Goal: Complete application form

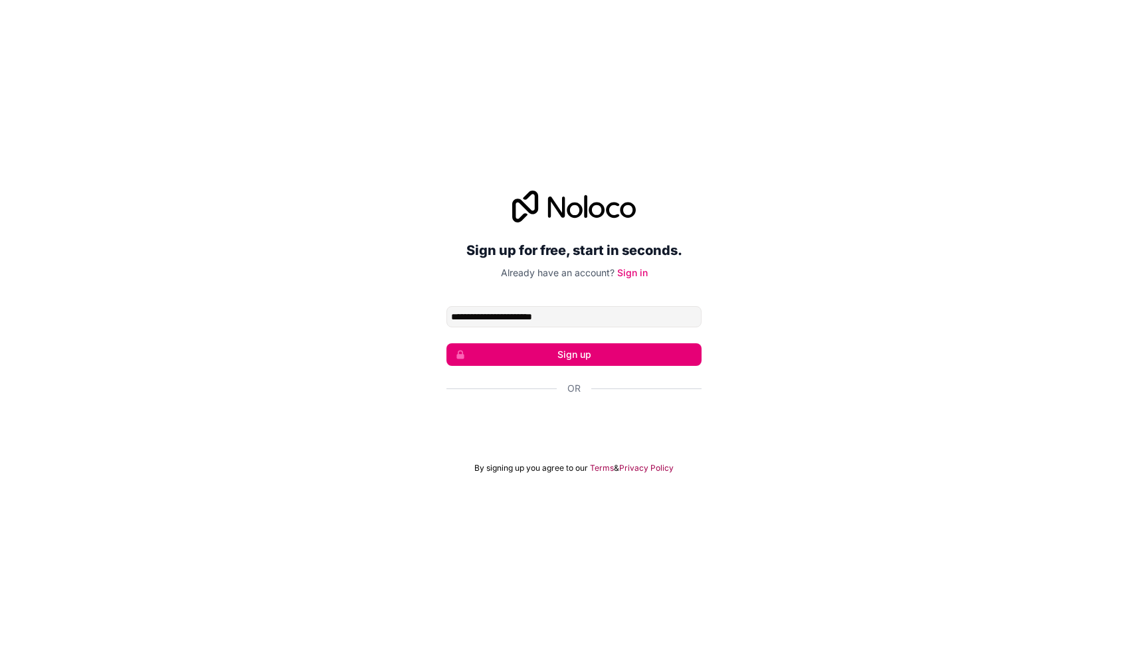
type input "**********"
click at [574, 355] on button "Sign up" at bounding box center [573, 354] width 255 height 23
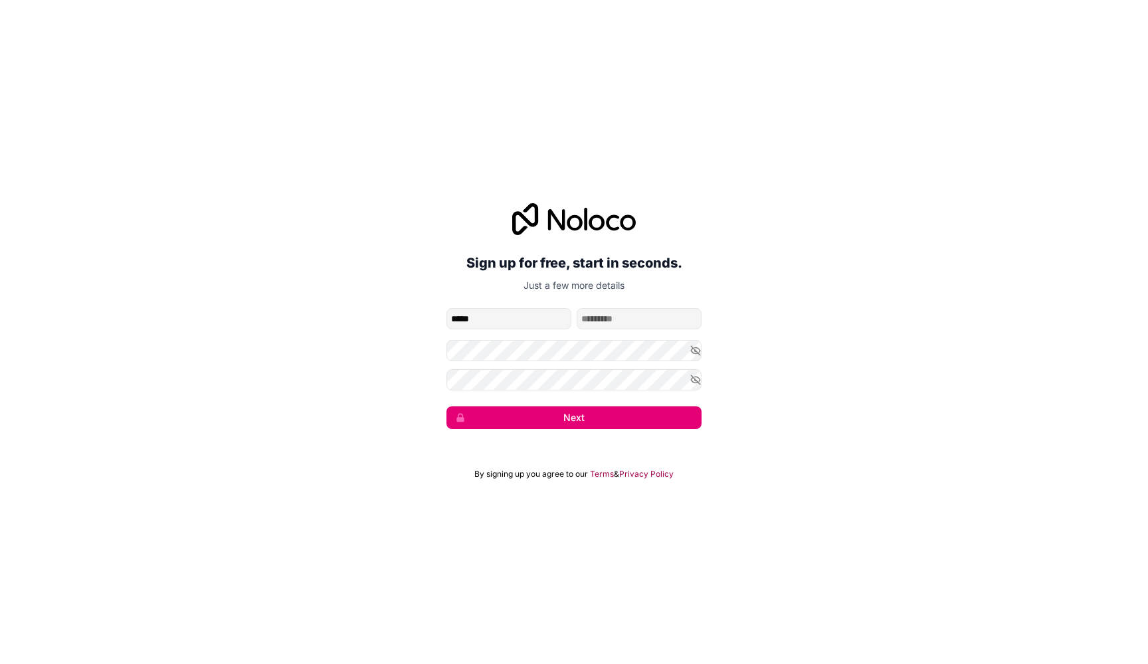
type input "****"
type input "********"
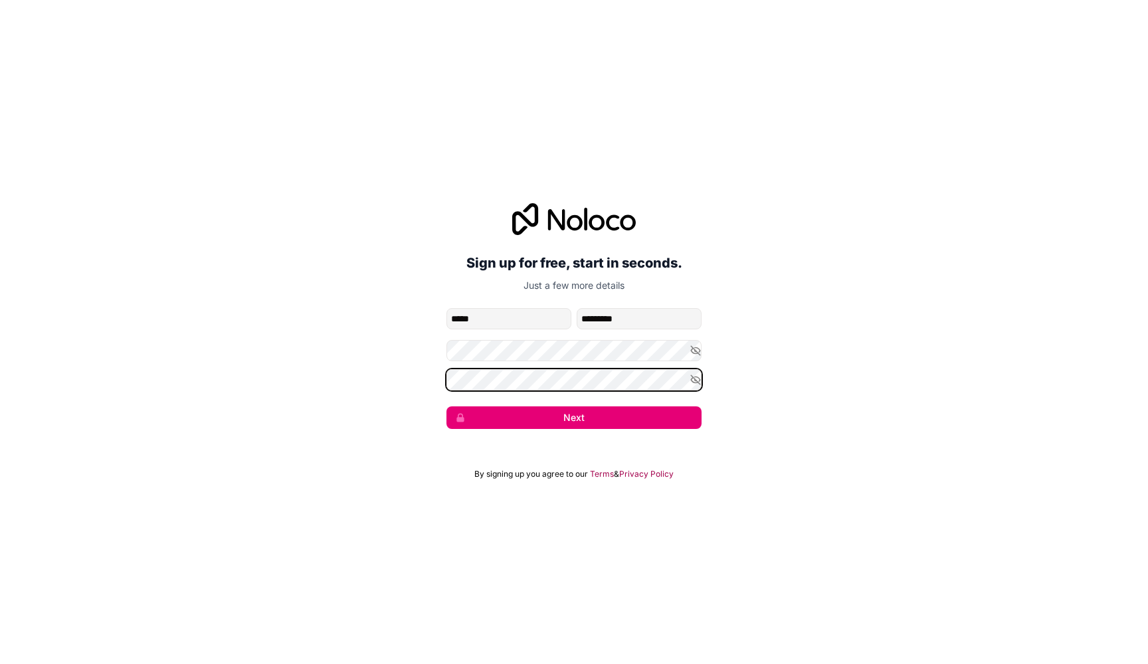
click at [574, 418] on button "Next" at bounding box center [573, 418] width 255 height 23
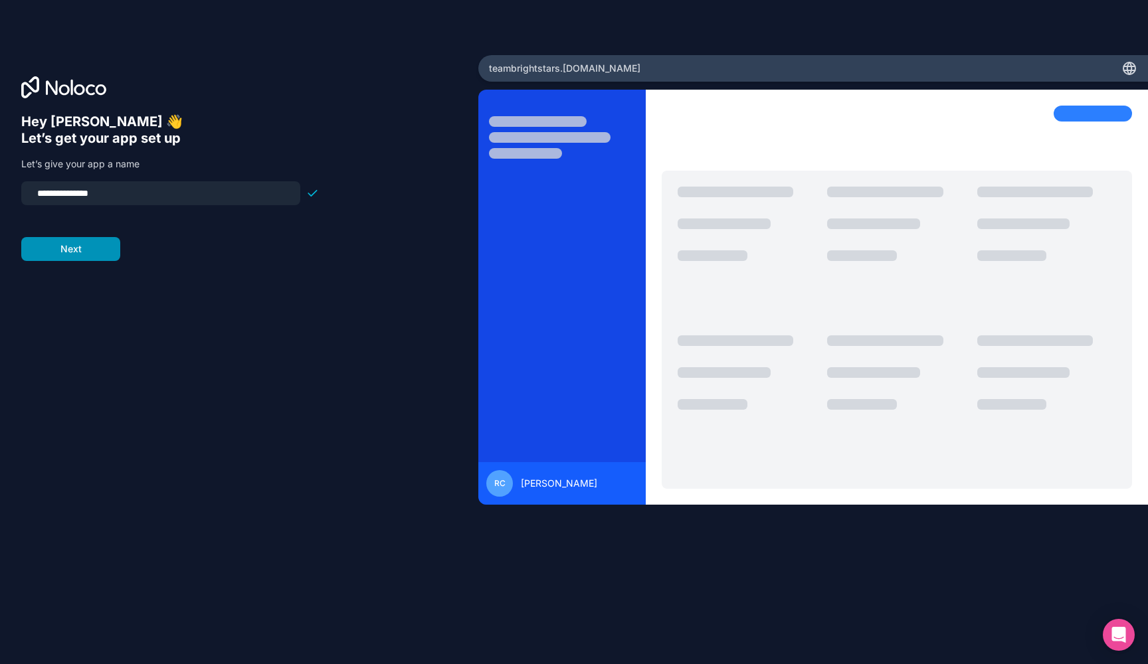
click at [92, 254] on button "Next" at bounding box center [70, 249] width 99 height 24
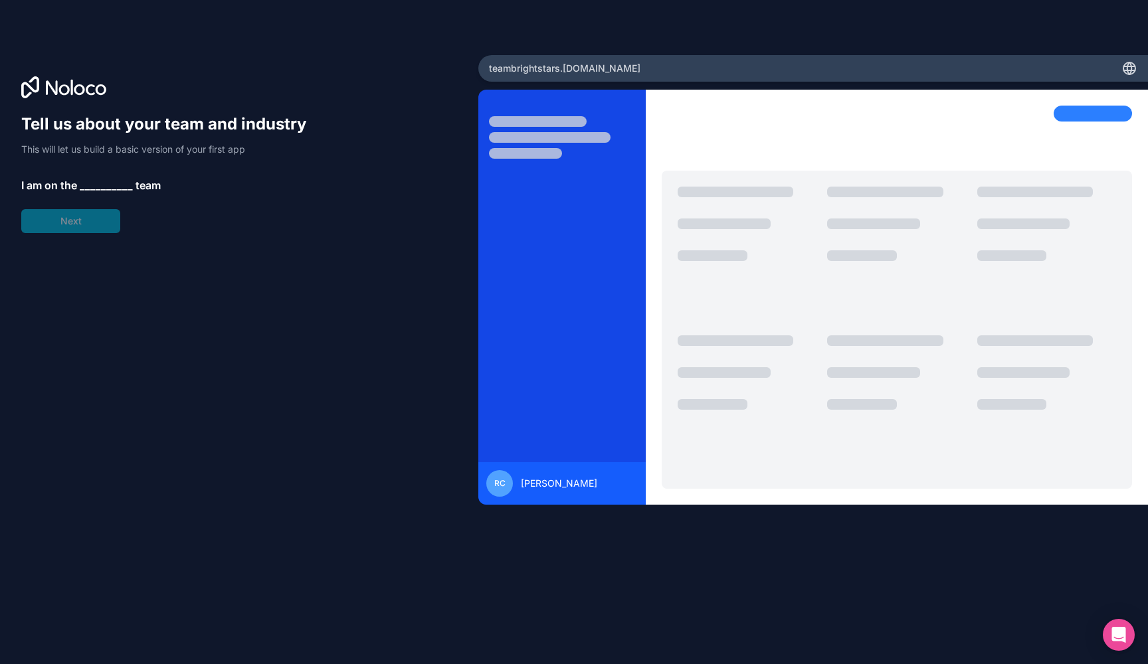
click at [92, 228] on div "Tell us about your team and industry This will let us build a basic version of …" at bounding box center [170, 174] width 298 height 120
click at [100, 191] on span "__________" at bounding box center [106, 185] width 53 height 16
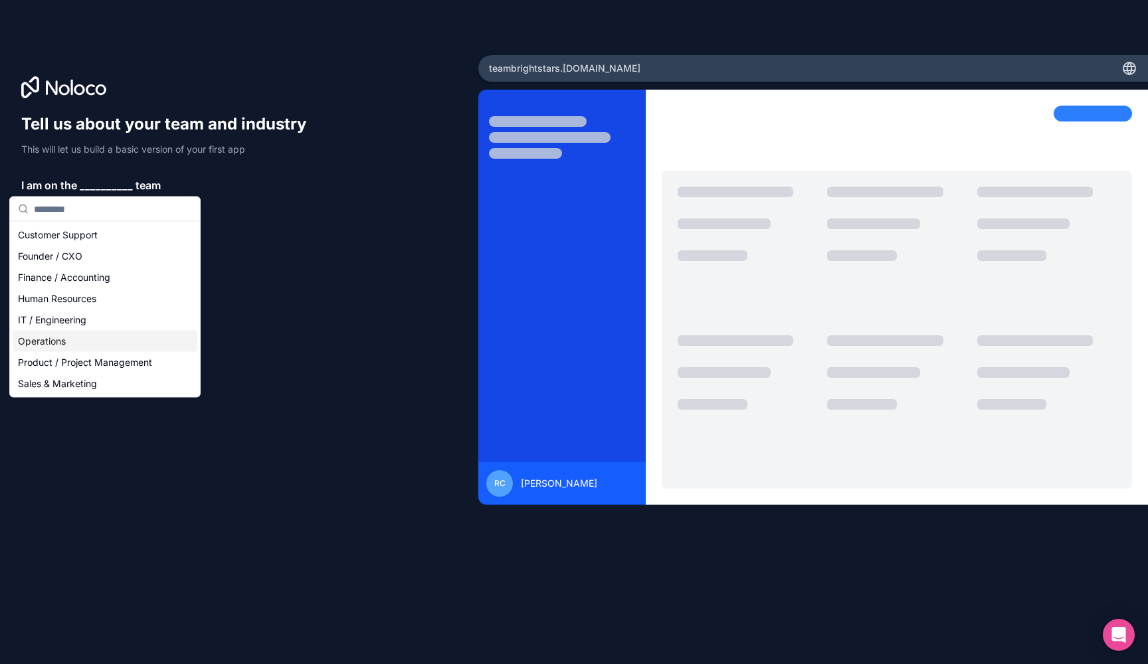
click at [73, 339] on div "Operations" at bounding box center [105, 341] width 185 height 21
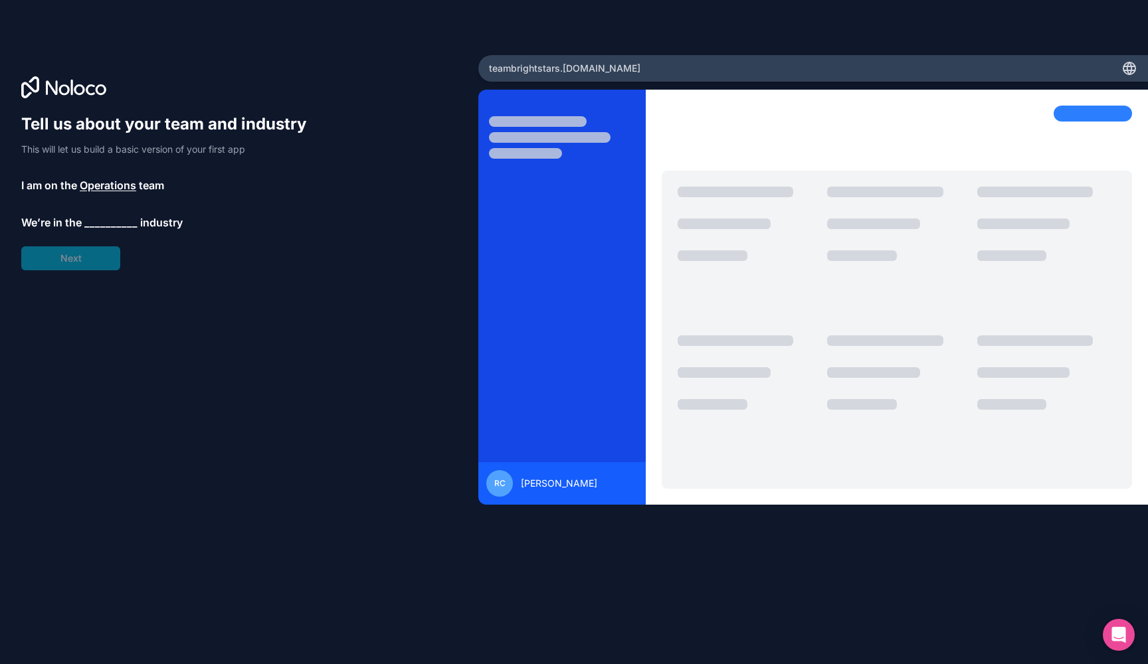
click at [108, 228] on span "__________" at bounding box center [110, 223] width 53 height 16
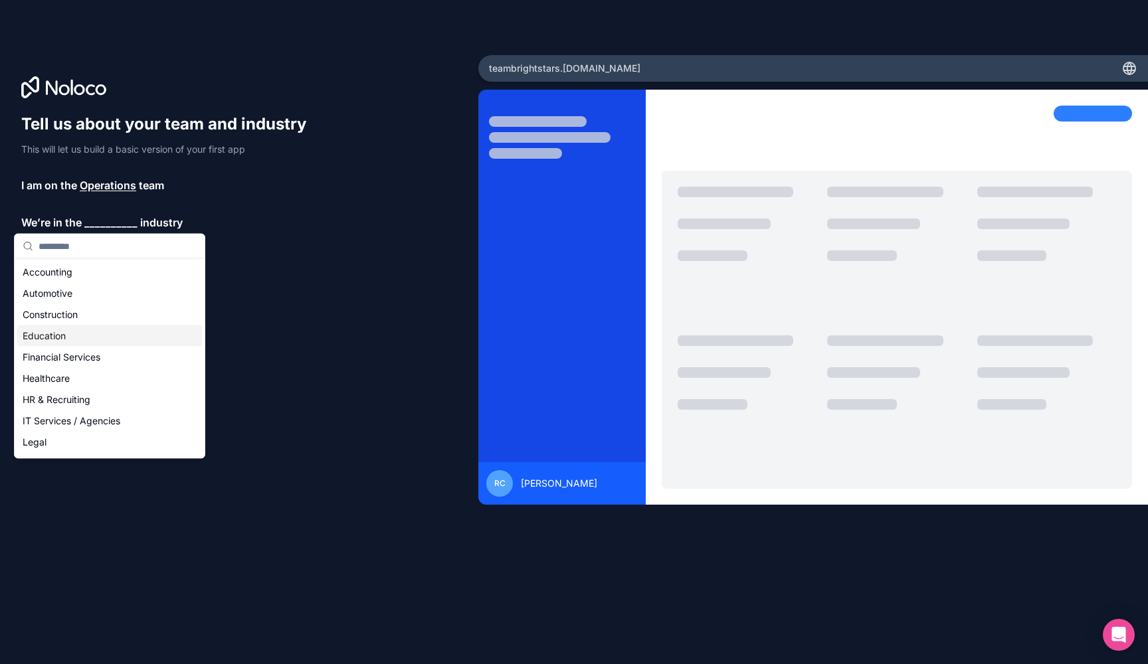
click at [84, 331] on div "Education" at bounding box center [109, 335] width 185 height 21
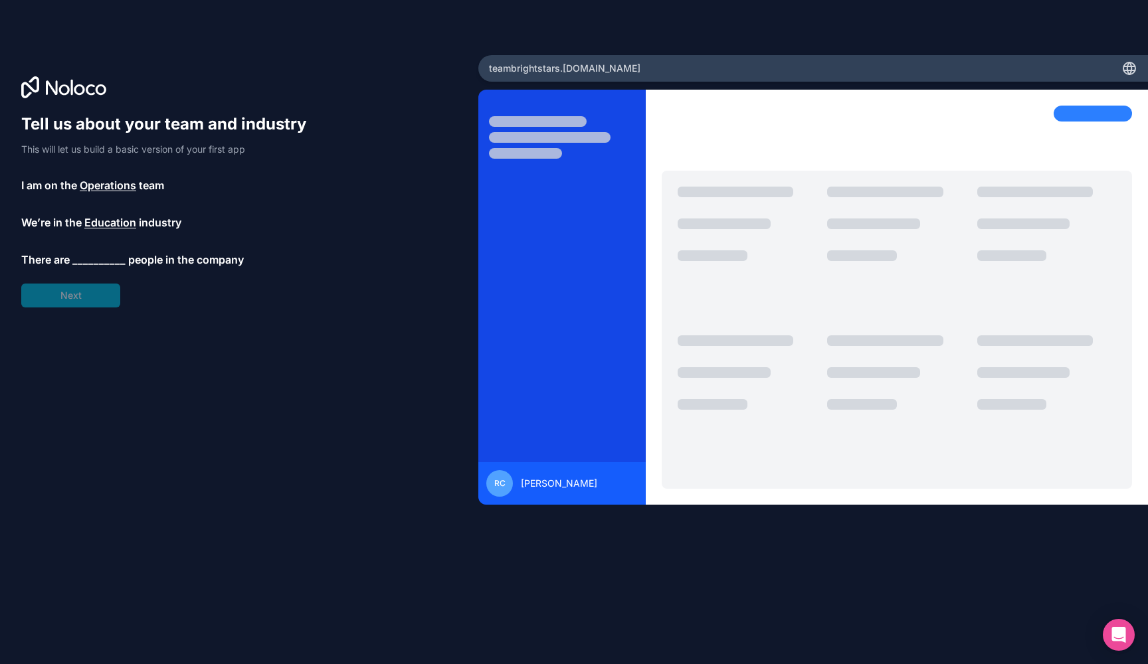
click at [86, 256] on span "__________" at bounding box center [98, 260] width 53 height 16
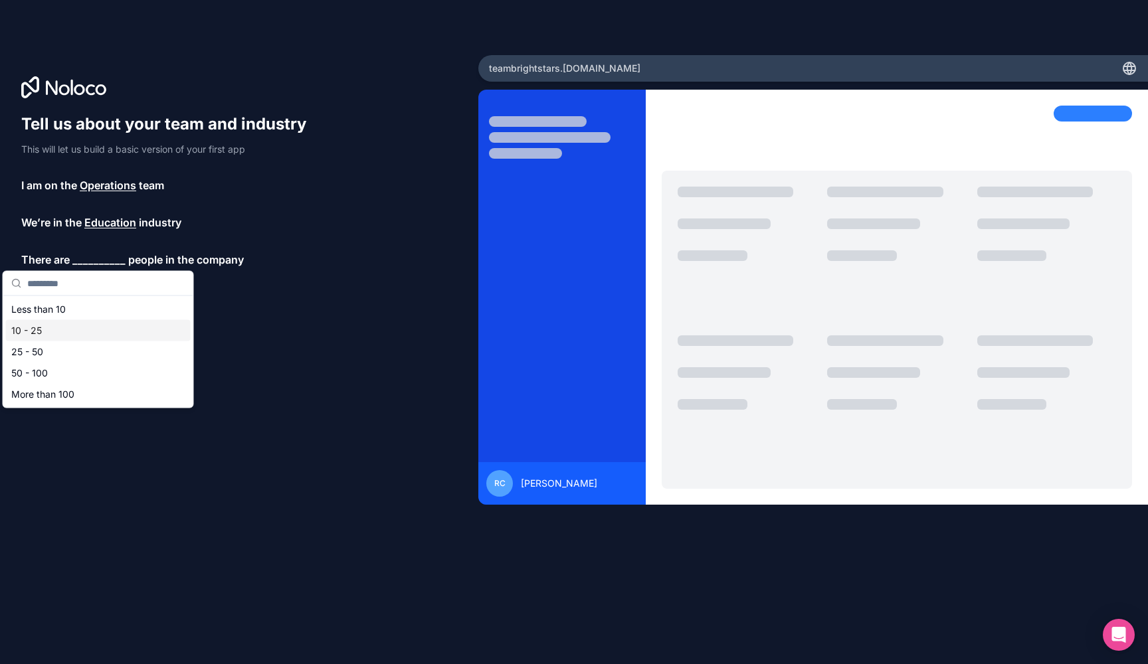
click at [76, 329] on div "10 - 25" at bounding box center [98, 330] width 185 height 21
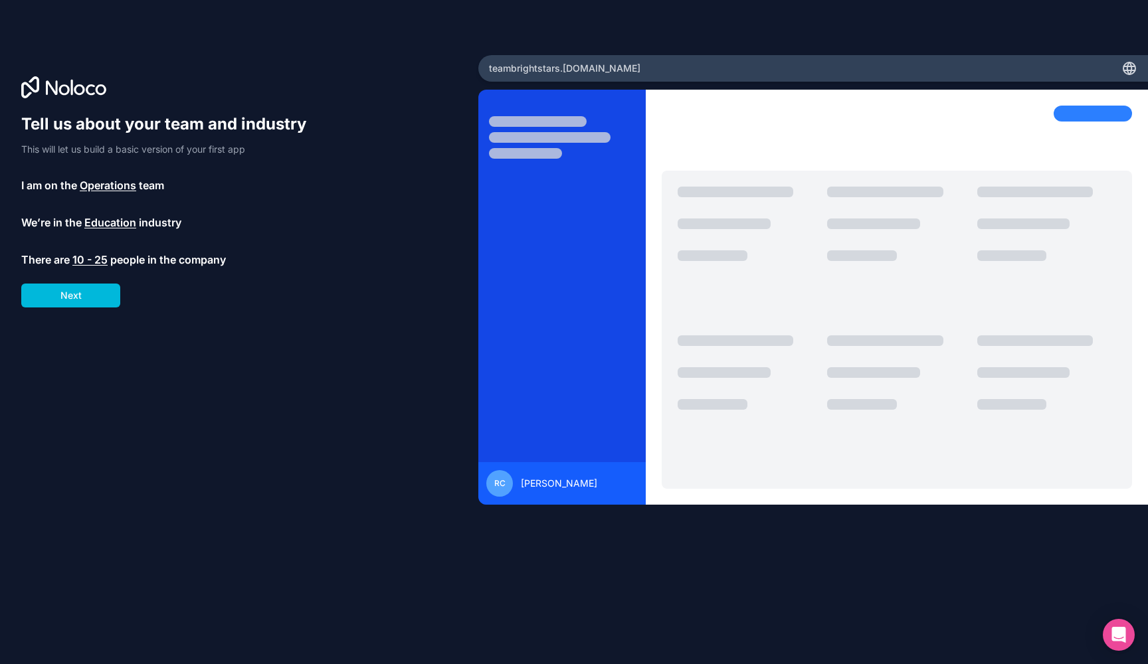
click at [89, 255] on span "10 - 25" at bounding box center [89, 260] width 35 height 16
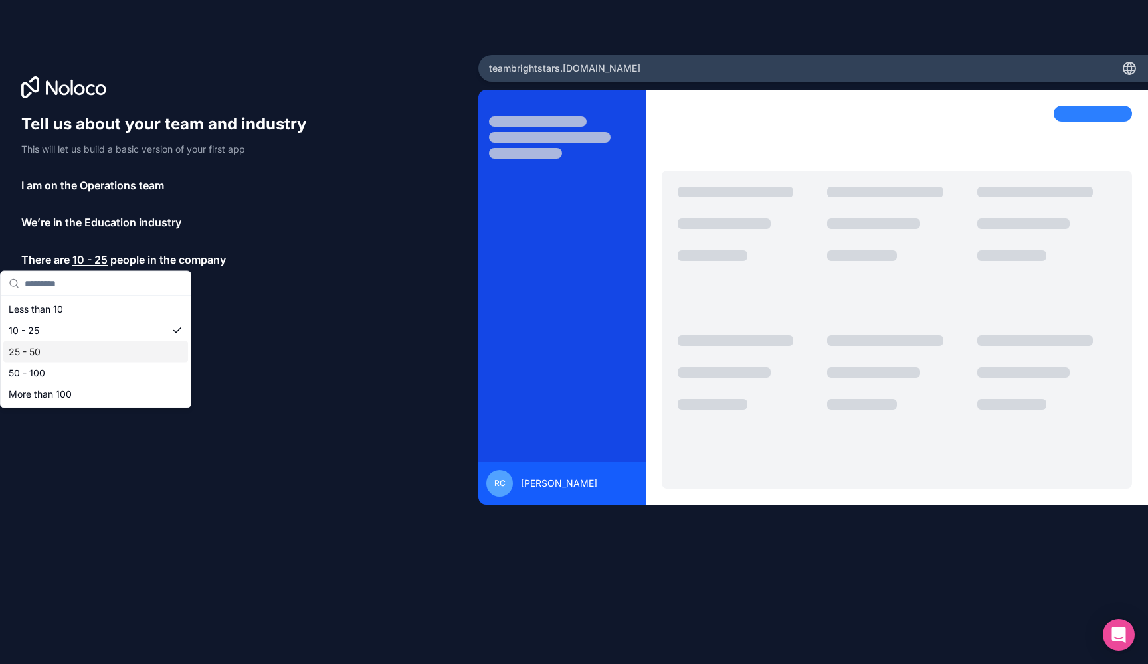
click at [75, 349] on div "25 - 50" at bounding box center [95, 351] width 185 height 21
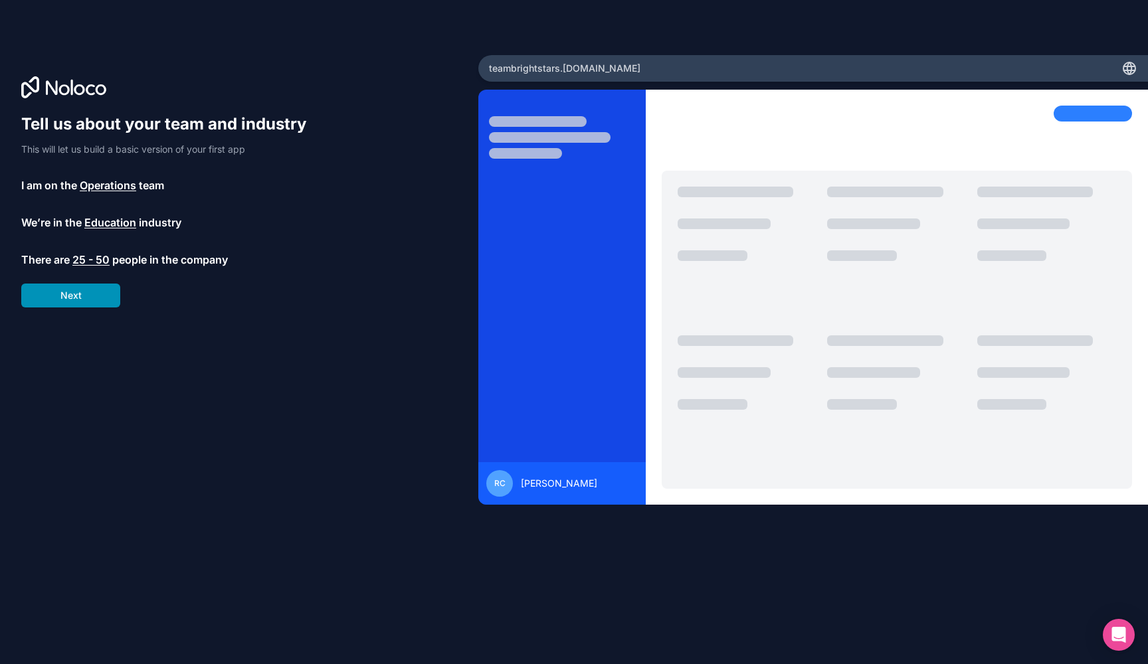
click at [80, 292] on button "Next" at bounding box center [70, 296] width 99 height 24
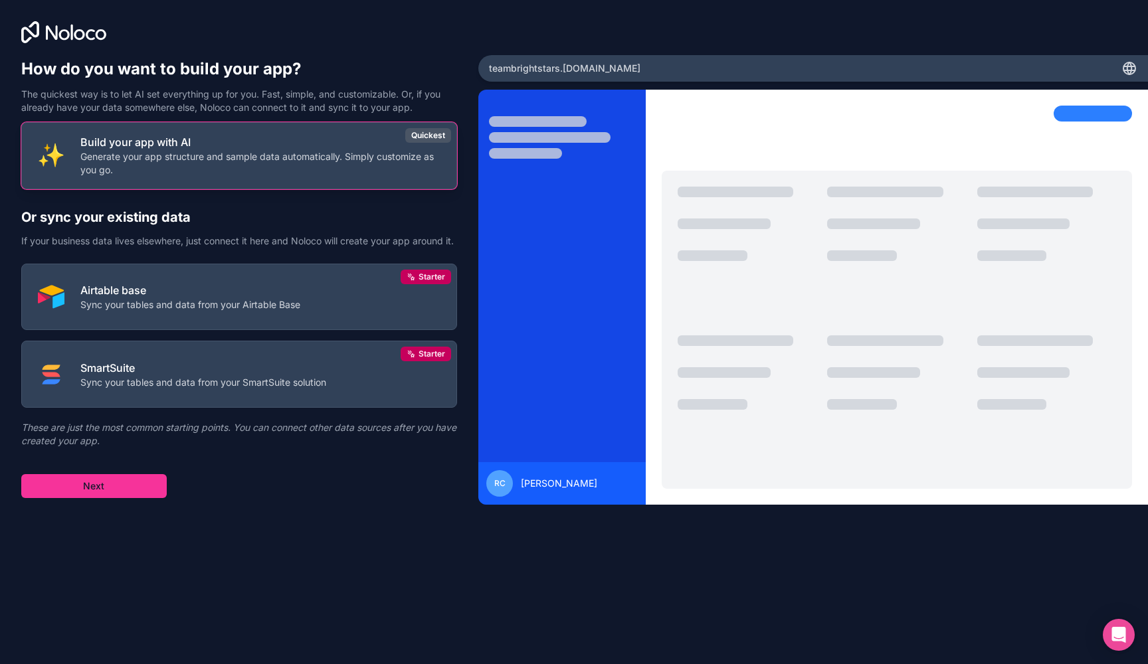
click at [300, 126] on button "Build your app with AI Generate your app structure and sample data automaticall…" at bounding box center [239, 155] width 436 height 67
click at [51, 498] on button "Next" at bounding box center [93, 486] width 145 height 24
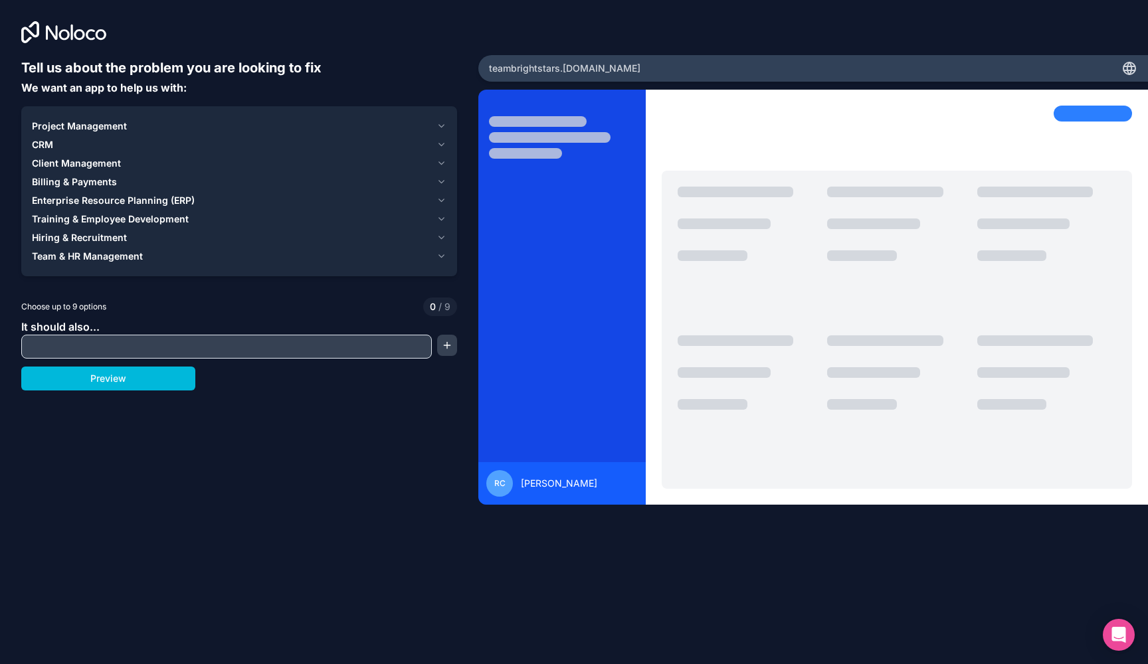
click at [135, 347] on input "text" at bounding box center [227, 346] width 404 height 19
click at [440, 123] on icon "button" at bounding box center [441, 126] width 10 height 11
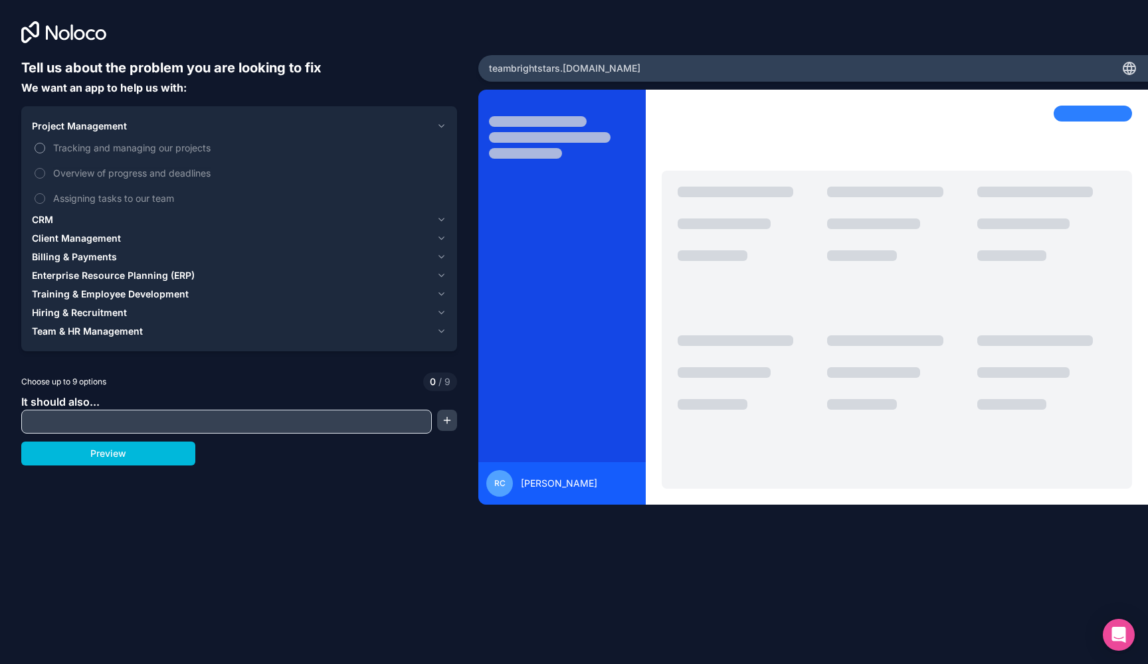
click at [191, 150] on span "Tracking and managing our projects" at bounding box center [248, 148] width 391 height 14
click at [45, 150] on button "Tracking and managing our projects" at bounding box center [40, 148] width 11 height 11
click at [191, 175] on span "Overview of progress and deadlines" at bounding box center [248, 173] width 391 height 14
click at [45, 175] on button "Overview of progress and deadlines" at bounding box center [40, 173] width 11 height 11
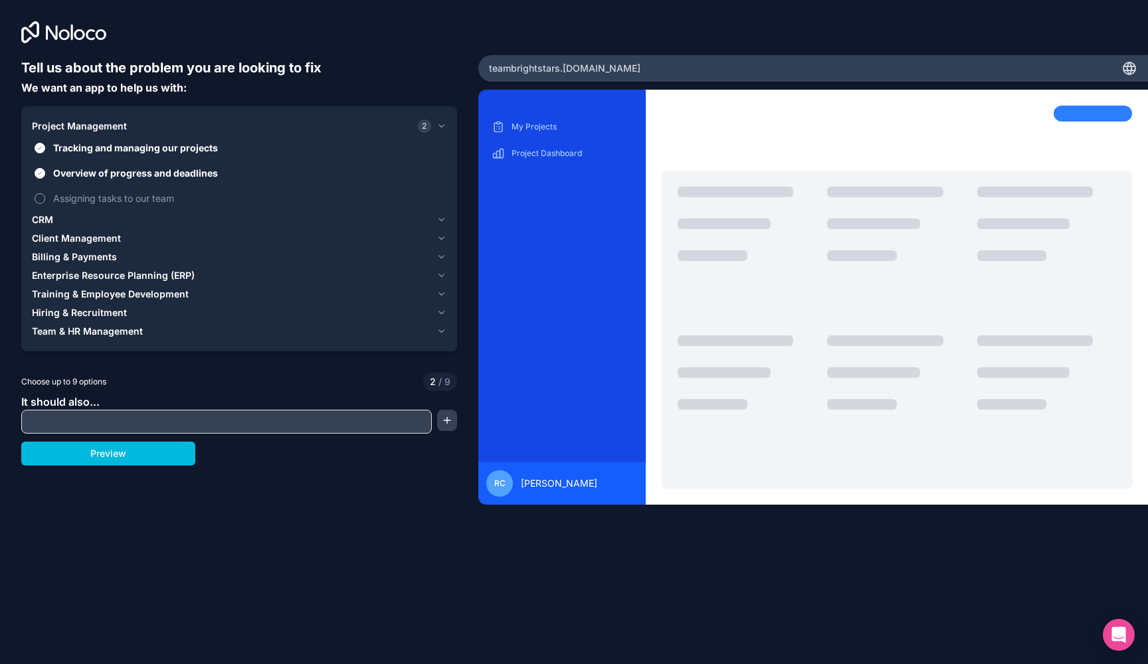
click at [167, 200] on span "Assigning tasks to our team" at bounding box center [248, 198] width 391 height 14
click at [45, 200] on button "Assigning tasks to our team" at bounding box center [40, 198] width 11 height 11
click at [54, 217] on div "CRM" at bounding box center [231, 219] width 399 height 13
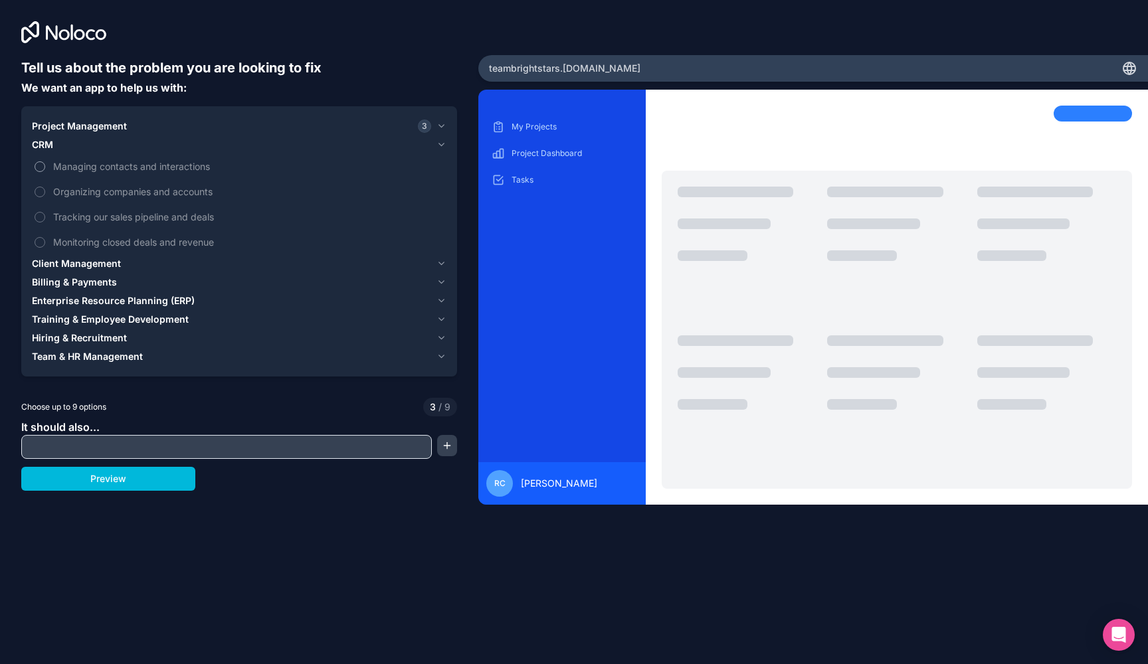
click at [102, 169] on span "Managing contacts and interactions" at bounding box center [248, 166] width 391 height 14
click at [45, 169] on button "Managing contacts and interactions" at bounding box center [40, 166] width 11 height 11
click at [99, 196] on span "Organizing companies and accounts" at bounding box center [248, 192] width 391 height 14
click at [45, 196] on button "Organizing companies and accounts" at bounding box center [40, 192] width 11 height 11
click at [98, 219] on span "Tracking our sales pipeline and deals" at bounding box center [248, 217] width 391 height 14
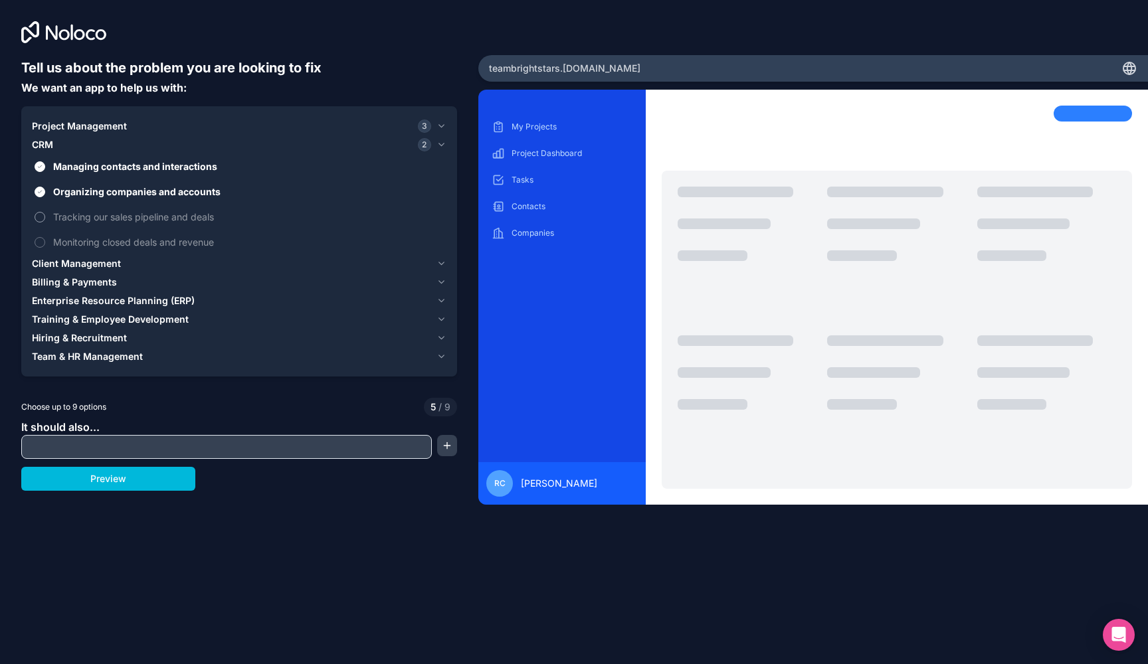
click at [45, 219] on button "Tracking our sales pipeline and deals" at bounding box center [40, 217] width 11 height 11
click at [96, 242] on span "Monitoring closed deals and revenue" at bounding box center [248, 242] width 391 height 14
click at [45, 242] on button "Monitoring closed deals and revenue" at bounding box center [40, 242] width 11 height 11
click at [88, 266] on span "Client Management" at bounding box center [76, 263] width 89 height 13
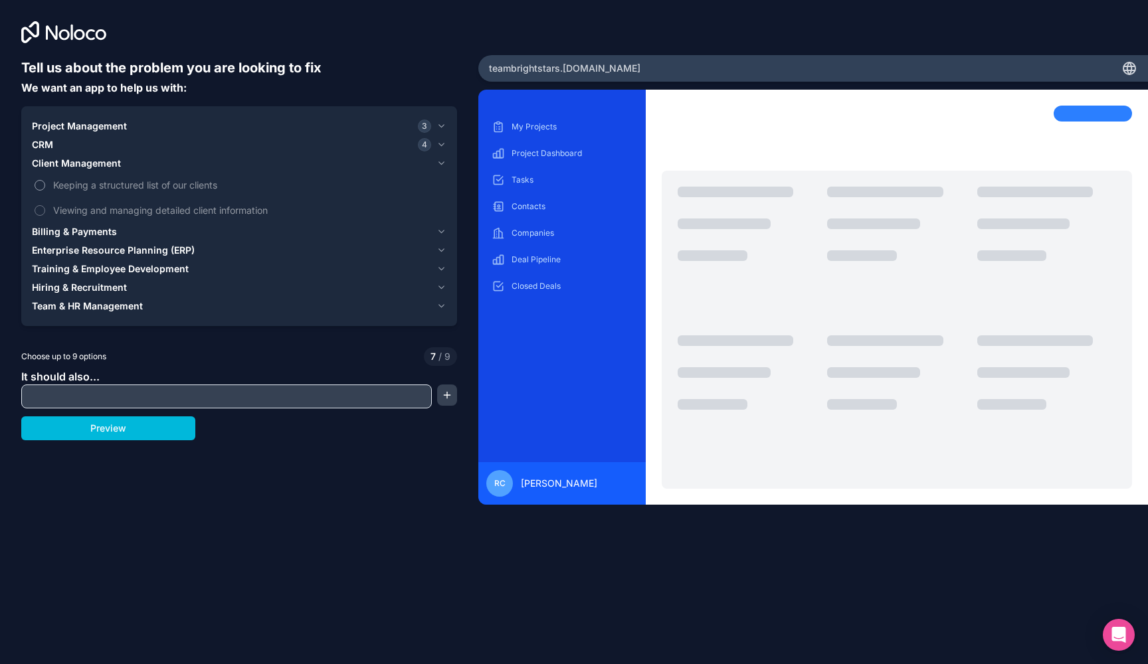
click at [76, 185] on span "Keeping a structured list of our clients" at bounding box center [248, 185] width 391 height 14
click at [45, 185] on button "Keeping a structured list of our clients" at bounding box center [40, 185] width 11 height 11
click at [76, 212] on span "Viewing and managing detailed client information" at bounding box center [248, 210] width 391 height 14
click at [45, 212] on button "Viewing and managing detailed client information" at bounding box center [40, 210] width 11 height 11
click at [76, 232] on span "Billing & Payments" at bounding box center [74, 231] width 85 height 13
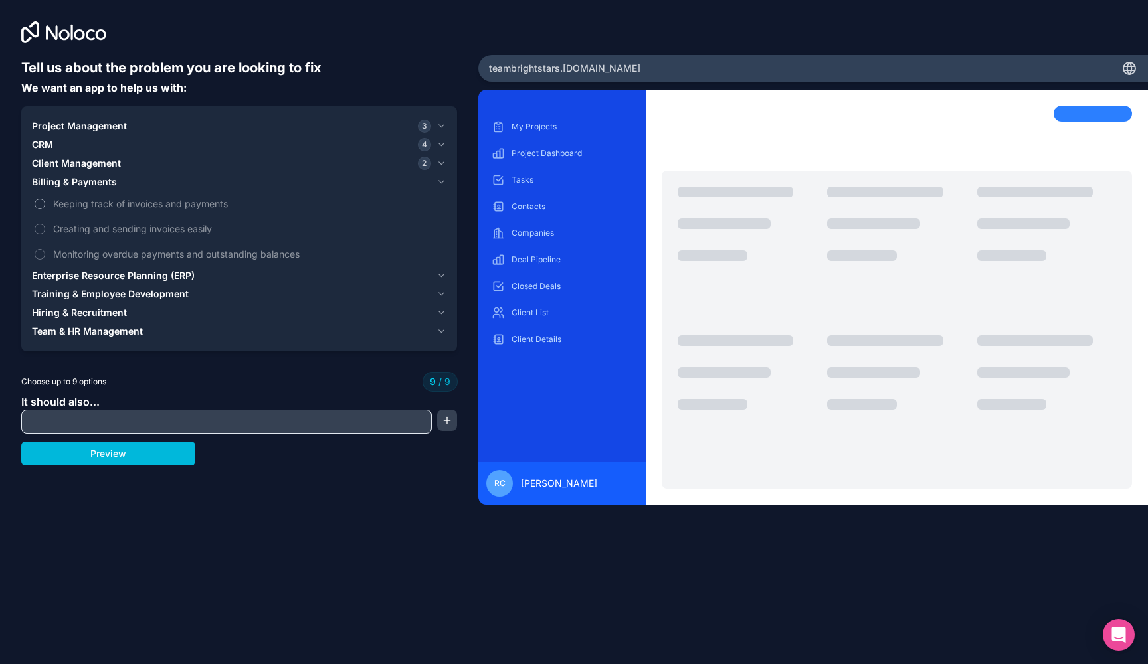
click at [74, 197] on span "Keeping track of invoices and payments" at bounding box center [248, 204] width 391 height 14
click at [72, 205] on span "Keeping track of invoices and payments" at bounding box center [248, 204] width 391 height 14
click at [66, 202] on span "Keeping track of invoices and payments" at bounding box center [248, 204] width 391 height 14
click at [29, 199] on div "Project Management 3 CRM 4 Client Management 2 Billing & Payments Keeping track…" at bounding box center [239, 228] width 436 height 245
click at [33, 200] on label "Keeping track of invoices and payments" at bounding box center [239, 203] width 414 height 25
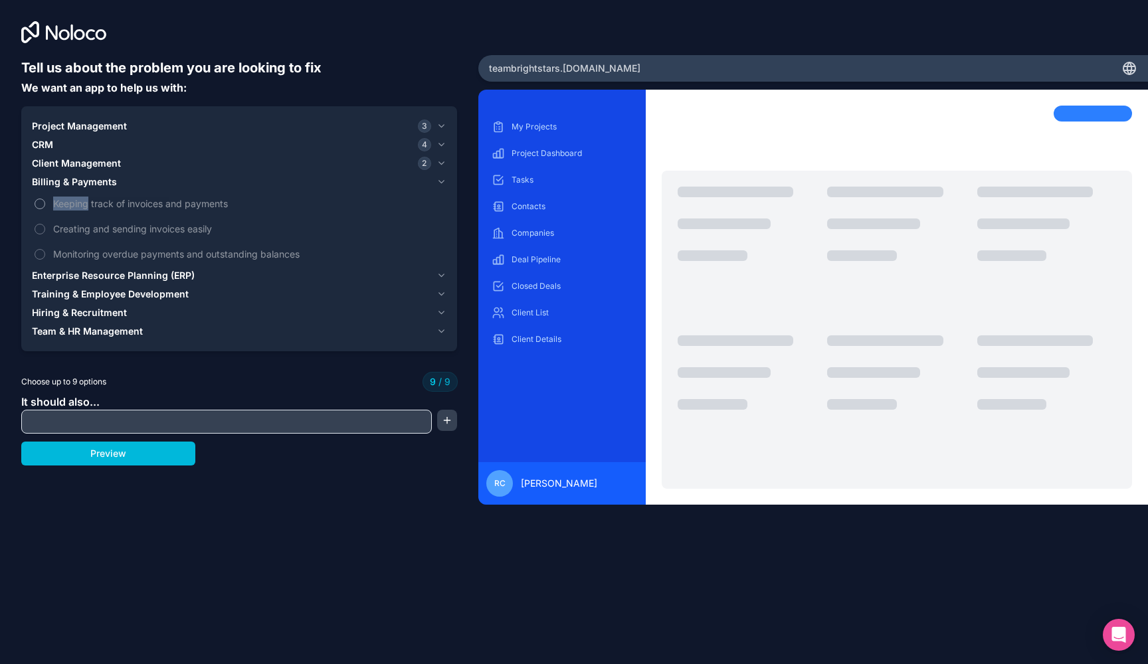
click at [33, 200] on label "Keeping track of invoices and payments" at bounding box center [239, 203] width 414 height 25
click at [48, 276] on span "Enterprise Resource Planning (ERP)" at bounding box center [113, 275] width 163 height 13
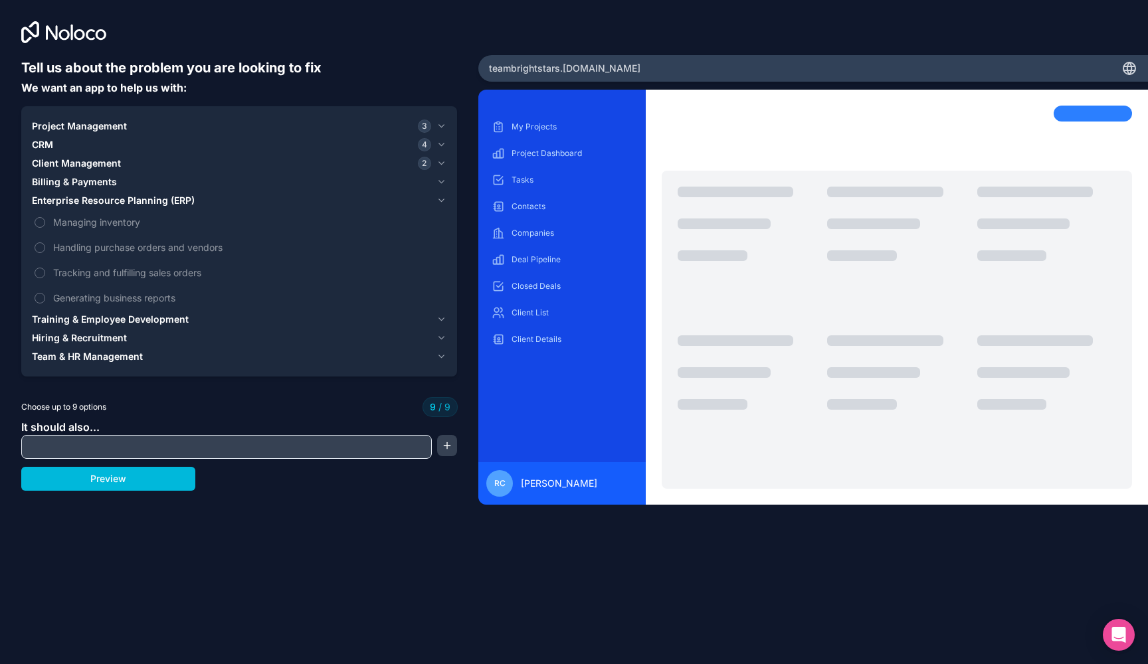
click at [438, 127] on icon "button" at bounding box center [441, 126] width 10 height 11
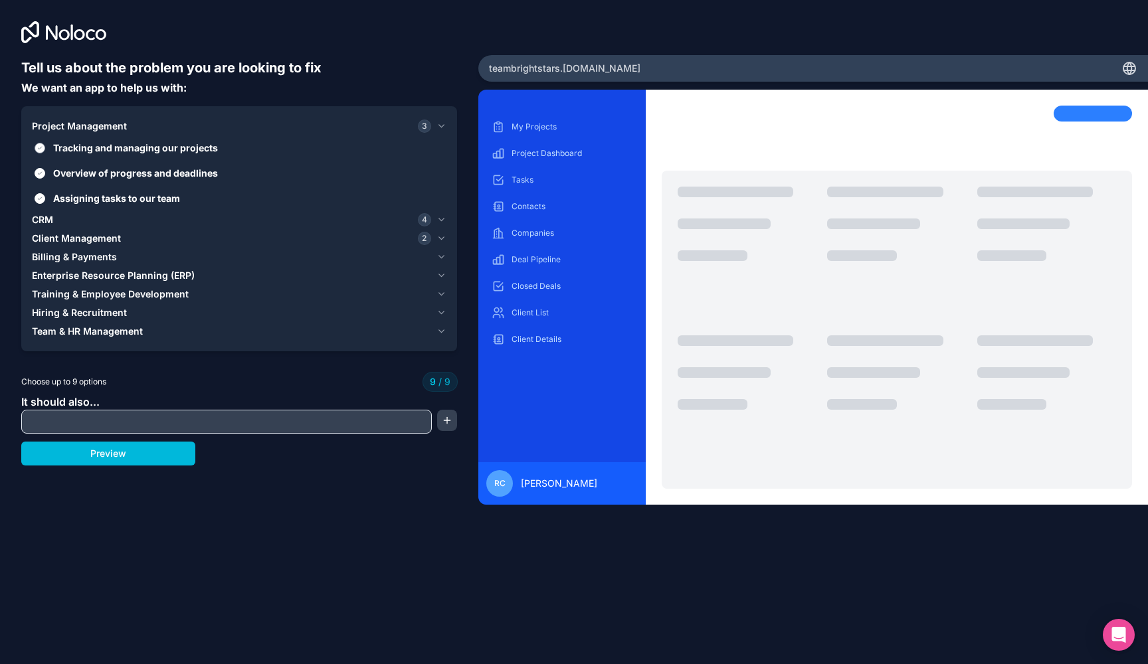
click at [177, 153] on span "Tracking and managing our projects" at bounding box center [248, 148] width 391 height 14
click at [45, 153] on button "Tracking and managing our projects" at bounding box center [40, 148] width 11 height 11
click at [175, 179] on span "Overview of progress and deadlines" at bounding box center [248, 173] width 391 height 14
click at [45, 179] on button "Overview of progress and deadlines" at bounding box center [40, 173] width 11 height 11
click at [175, 197] on span "Assigning tasks to our team" at bounding box center [248, 198] width 391 height 14
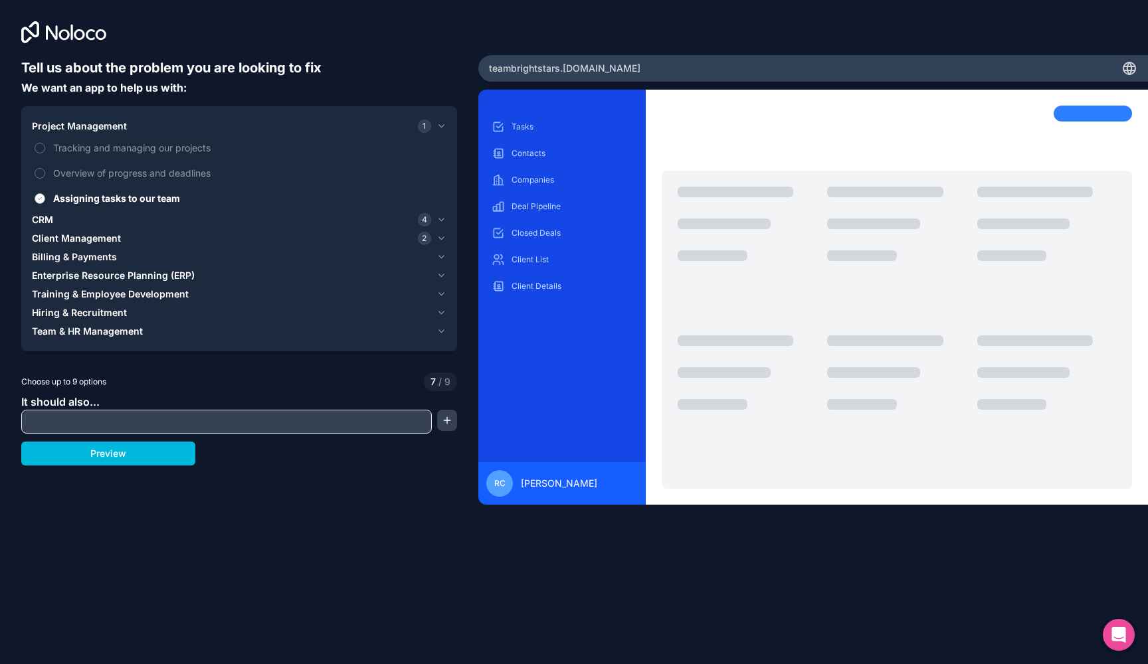
click at [45, 197] on button "Assigning tasks to our team" at bounding box center [40, 198] width 11 height 11
click at [441, 218] on icon "button" at bounding box center [441, 220] width 10 height 11
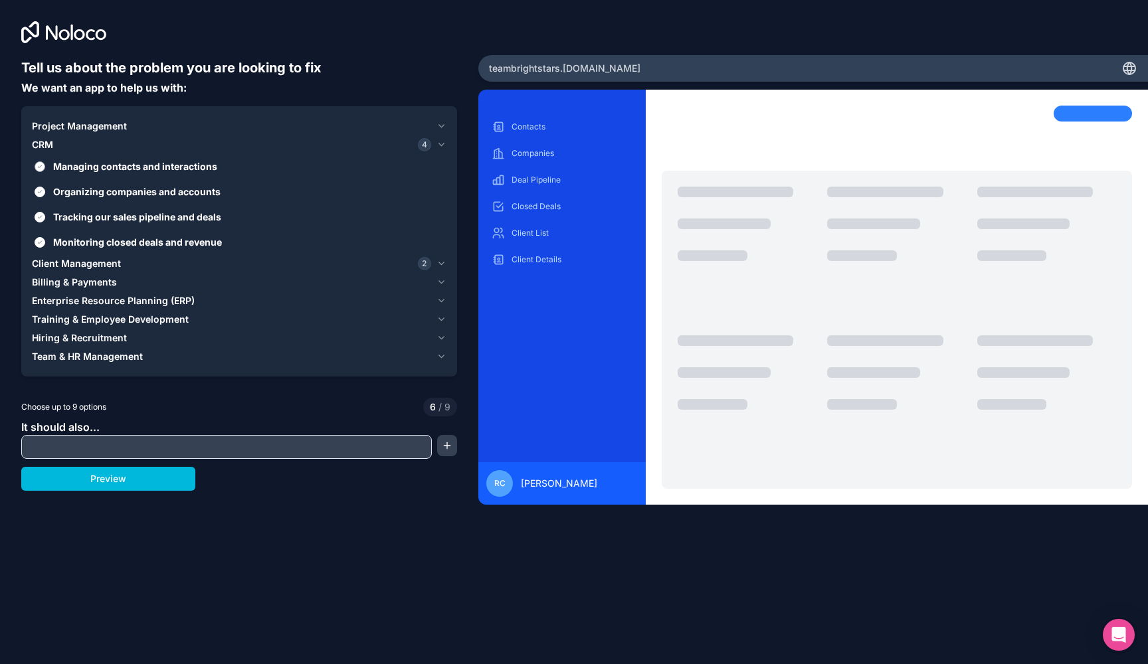
click at [193, 165] on span "Managing contacts and interactions" at bounding box center [248, 166] width 391 height 14
click at [45, 165] on button "Managing contacts and interactions" at bounding box center [40, 166] width 11 height 11
click at [193, 193] on span "Organizing companies and accounts" at bounding box center [248, 192] width 391 height 14
click at [45, 193] on button "Organizing companies and accounts" at bounding box center [40, 192] width 11 height 11
click at [193, 213] on span "Tracking our sales pipeline and deals" at bounding box center [248, 217] width 391 height 14
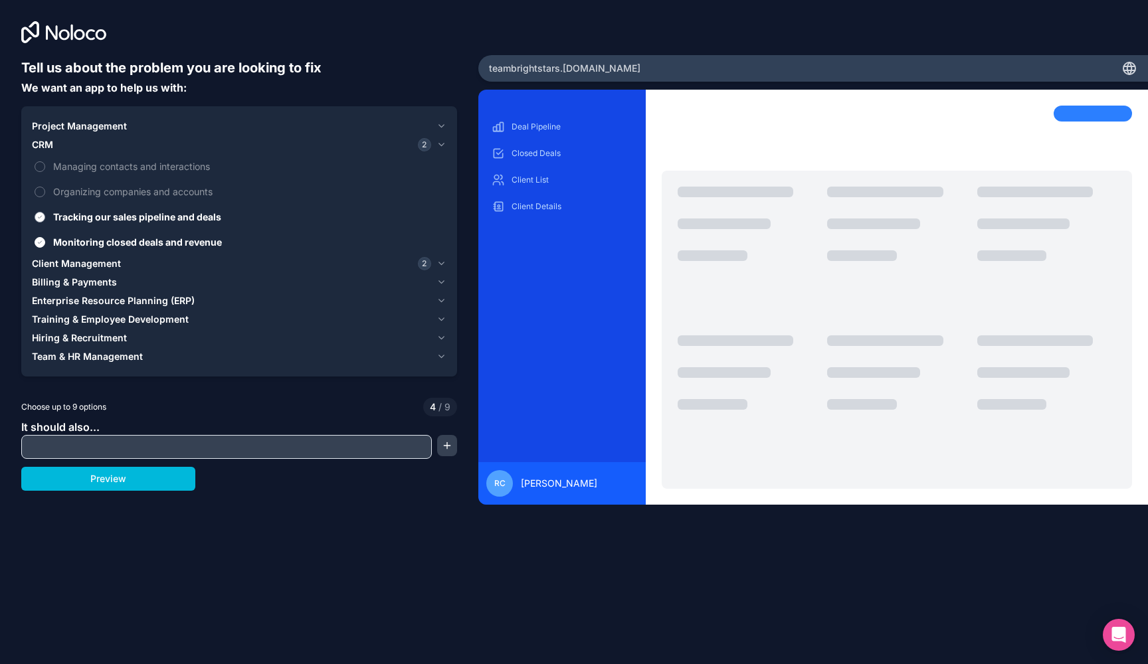
click at [45, 213] on button "Tracking our sales pipeline and deals" at bounding box center [40, 217] width 11 height 11
click at [193, 235] on span "Monitoring closed deals and revenue" at bounding box center [248, 242] width 391 height 14
click at [45, 237] on button "Monitoring closed deals and revenue" at bounding box center [40, 242] width 11 height 11
click at [442, 270] on button "Client Management 2" at bounding box center [239, 263] width 414 height 19
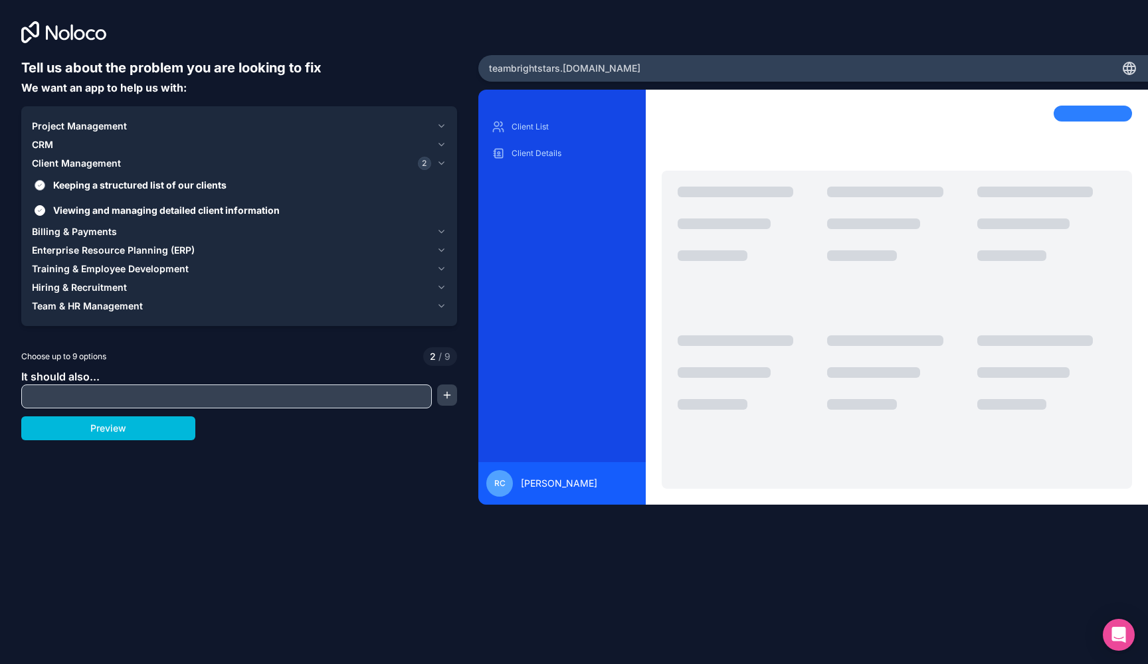
click at [207, 186] on span "Keeping a structured list of our clients" at bounding box center [248, 185] width 391 height 14
click at [45, 186] on button "Keeping a structured list of our clients" at bounding box center [40, 185] width 11 height 11
click at [207, 204] on span "Viewing and managing detailed client information" at bounding box center [248, 210] width 391 height 14
click at [45, 205] on button "Viewing and managing detailed client information" at bounding box center [40, 210] width 11 height 11
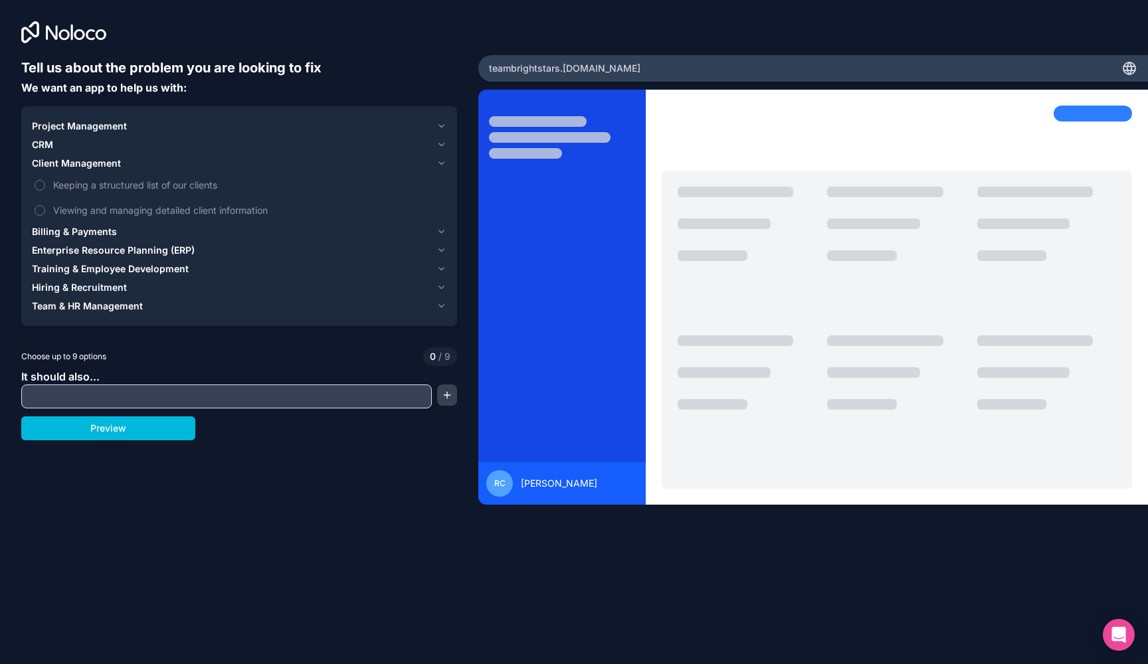
click at [439, 123] on icon "button" at bounding box center [441, 126] width 10 height 11
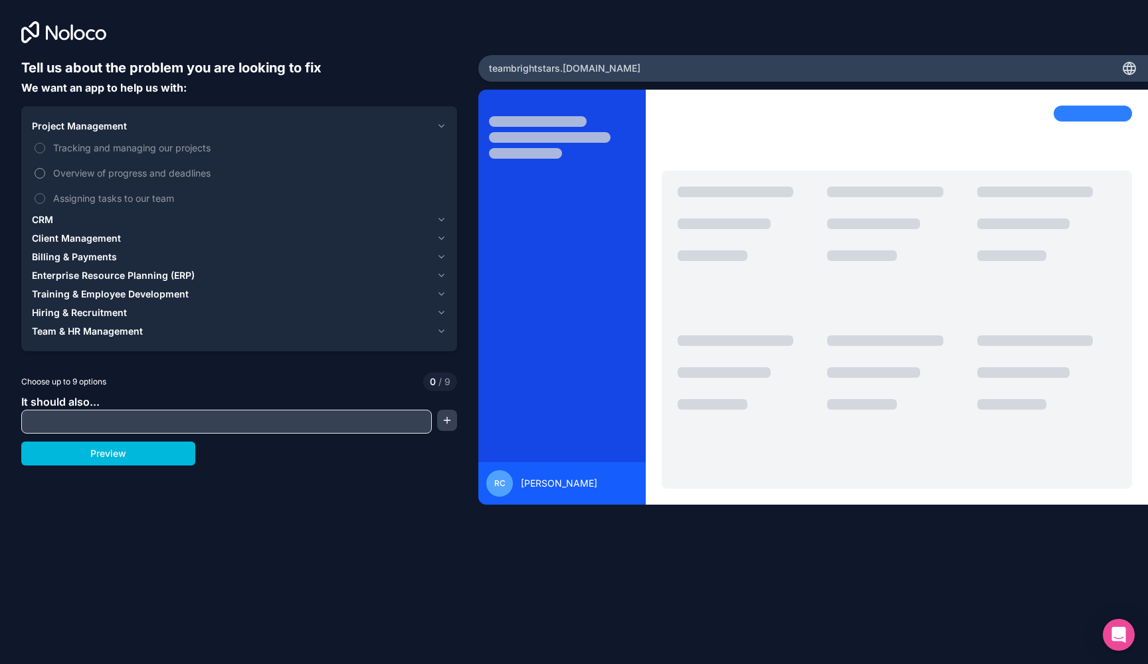
click at [199, 174] on span "Overview of progress and deadlines" at bounding box center [248, 173] width 391 height 14
click at [45, 174] on button "Overview of progress and deadlines" at bounding box center [40, 173] width 11 height 11
click at [440, 219] on icon "button" at bounding box center [441, 220] width 10 height 11
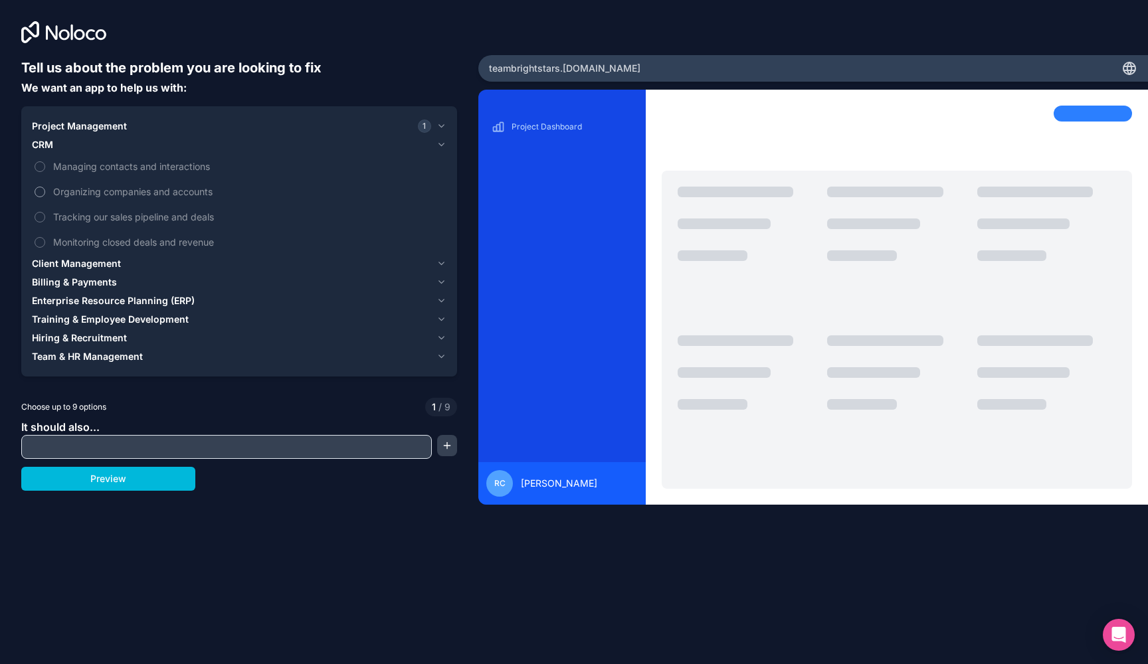
click at [168, 193] on span "Organizing companies and accounts" at bounding box center [248, 192] width 391 height 14
click at [45, 193] on button "Organizing companies and accounts" at bounding box center [40, 192] width 11 height 11
click at [441, 262] on icon "button" at bounding box center [441, 263] width 10 height 11
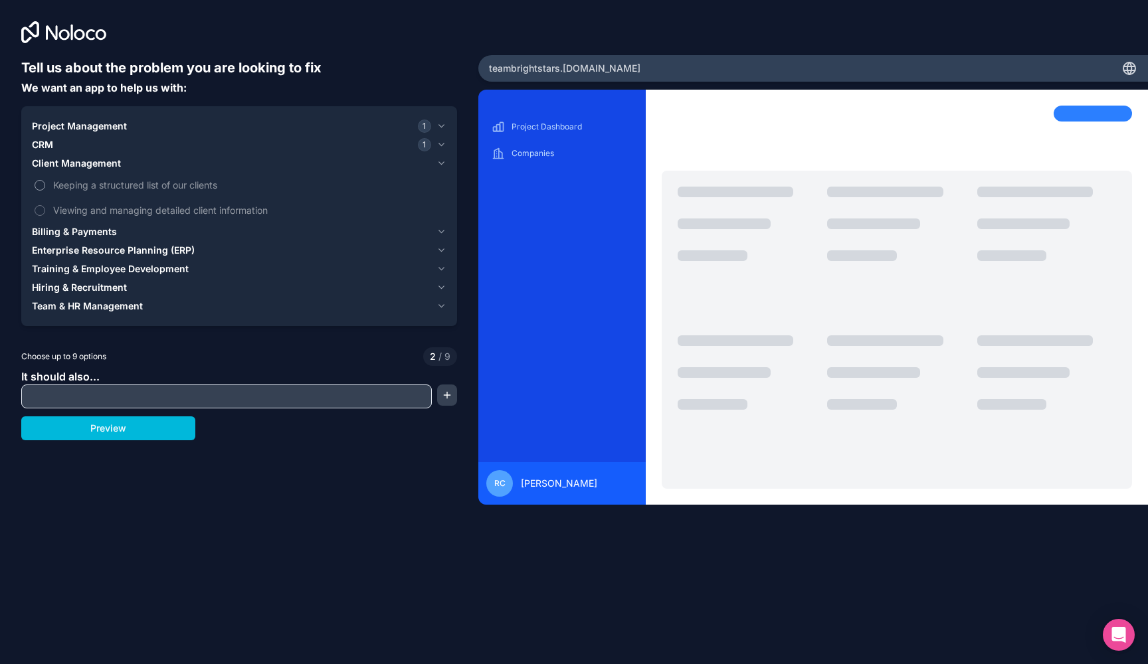
click at [207, 186] on span "Keeping a structured list of our clients" at bounding box center [248, 185] width 391 height 14
click at [45, 186] on button "Keeping a structured list of our clients" at bounding box center [40, 185] width 11 height 11
click at [440, 232] on icon "button" at bounding box center [441, 232] width 10 height 11
